Goal: Navigation & Orientation: Find specific page/section

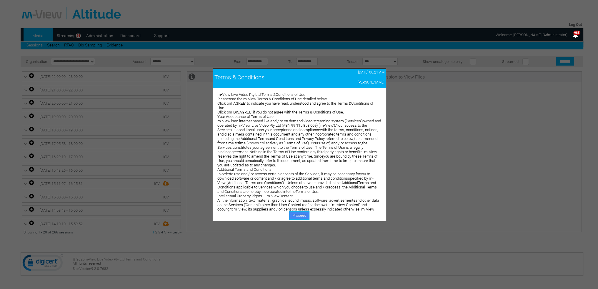
click at [298, 214] on link "Proceed" at bounding box center [299, 215] width 20 height 8
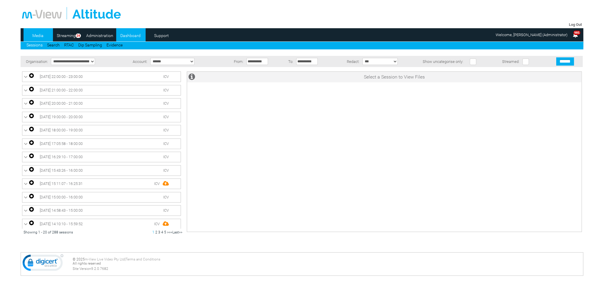
click at [133, 38] on link "Dashboard" at bounding box center [130, 35] width 29 height 9
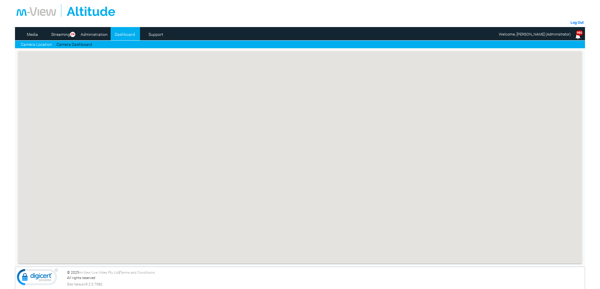
click at [84, 45] on link "Camera Dashboard" at bounding box center [74, 44] width 36 height 6
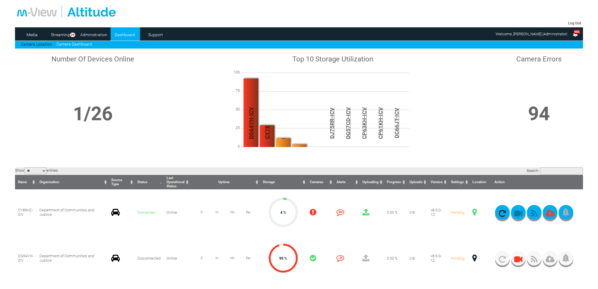
scroll to position [59, 0]
